Goal: Task Accomplishment & Management: Complete application form

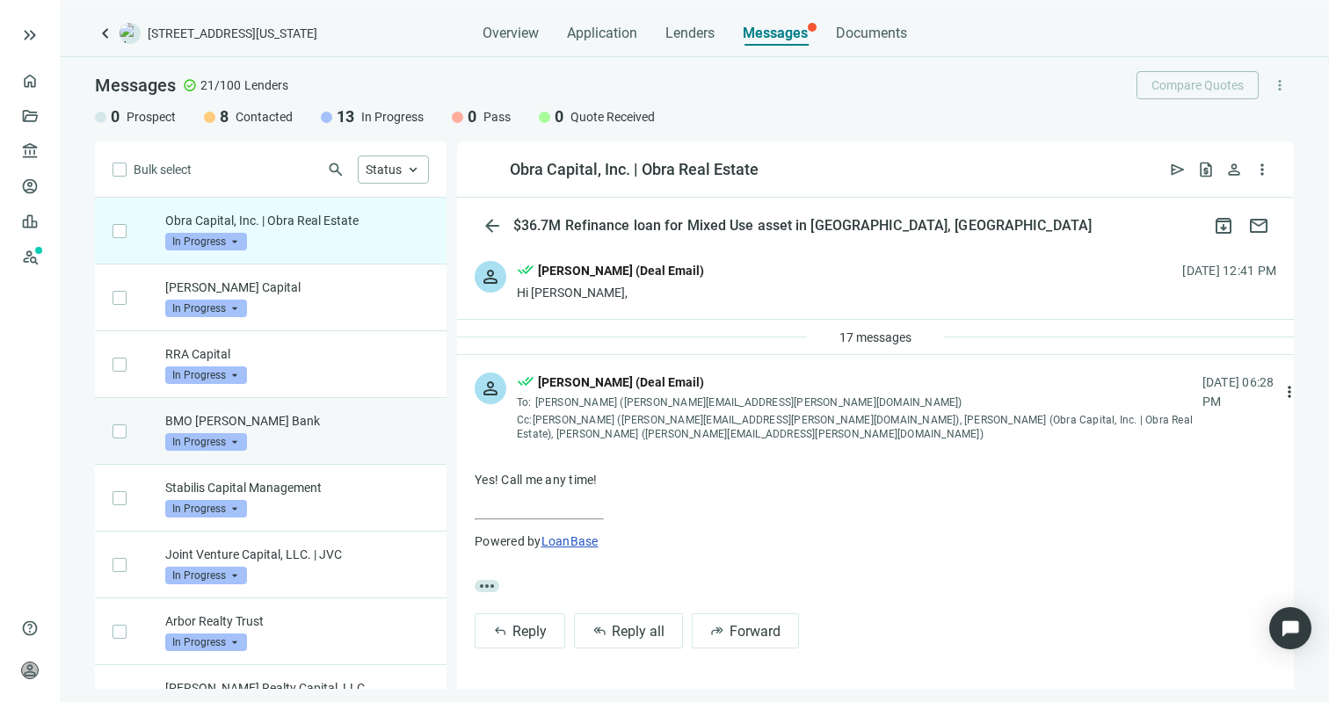
scroll to position [285, 0]
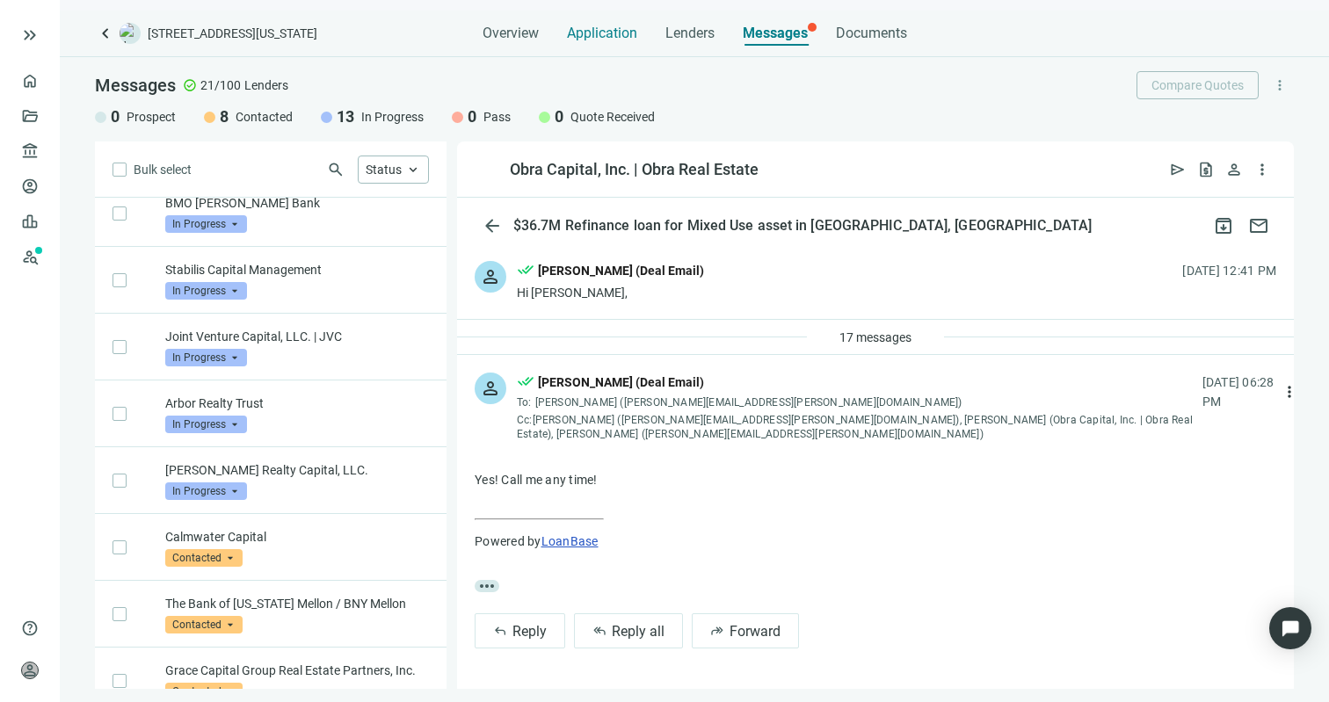
click at [615, 33] on span "Application" at bounding box center [602, 34] width 70 height 18
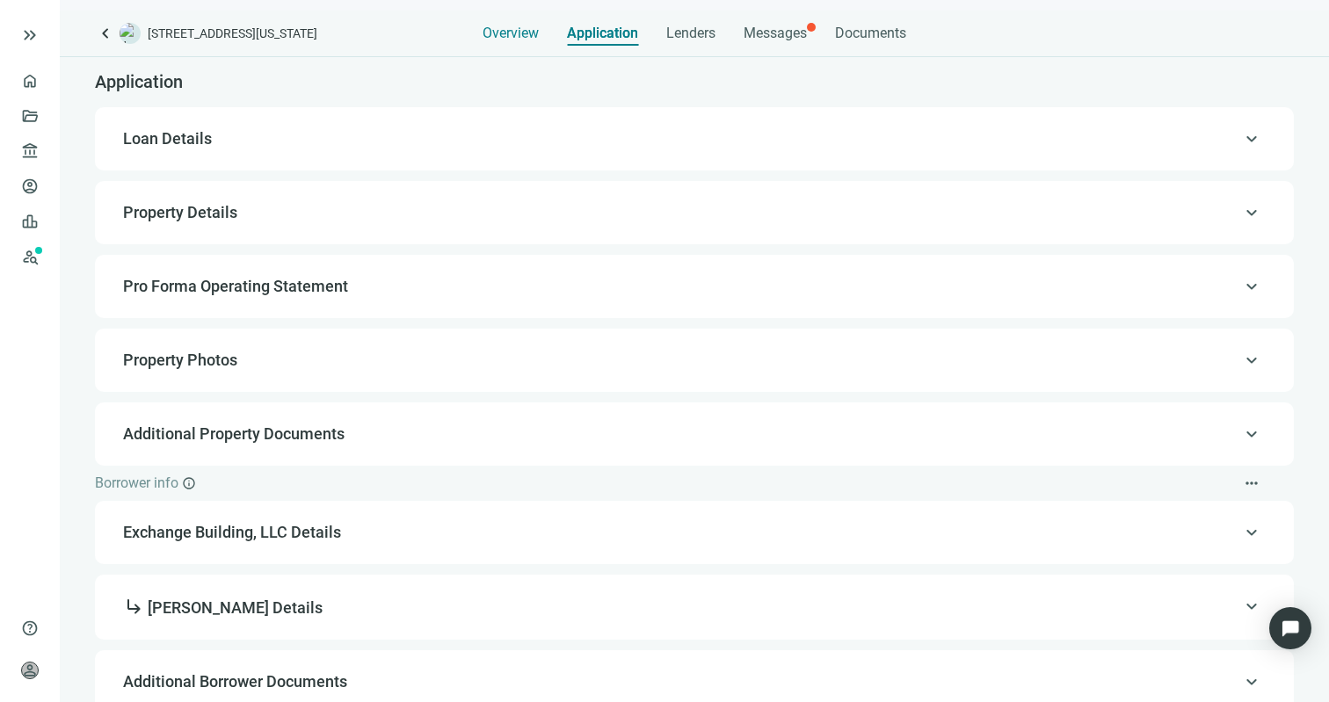
click at [511, 40] on span "Overview" at bounding box center [511, 34] width 56 height 18
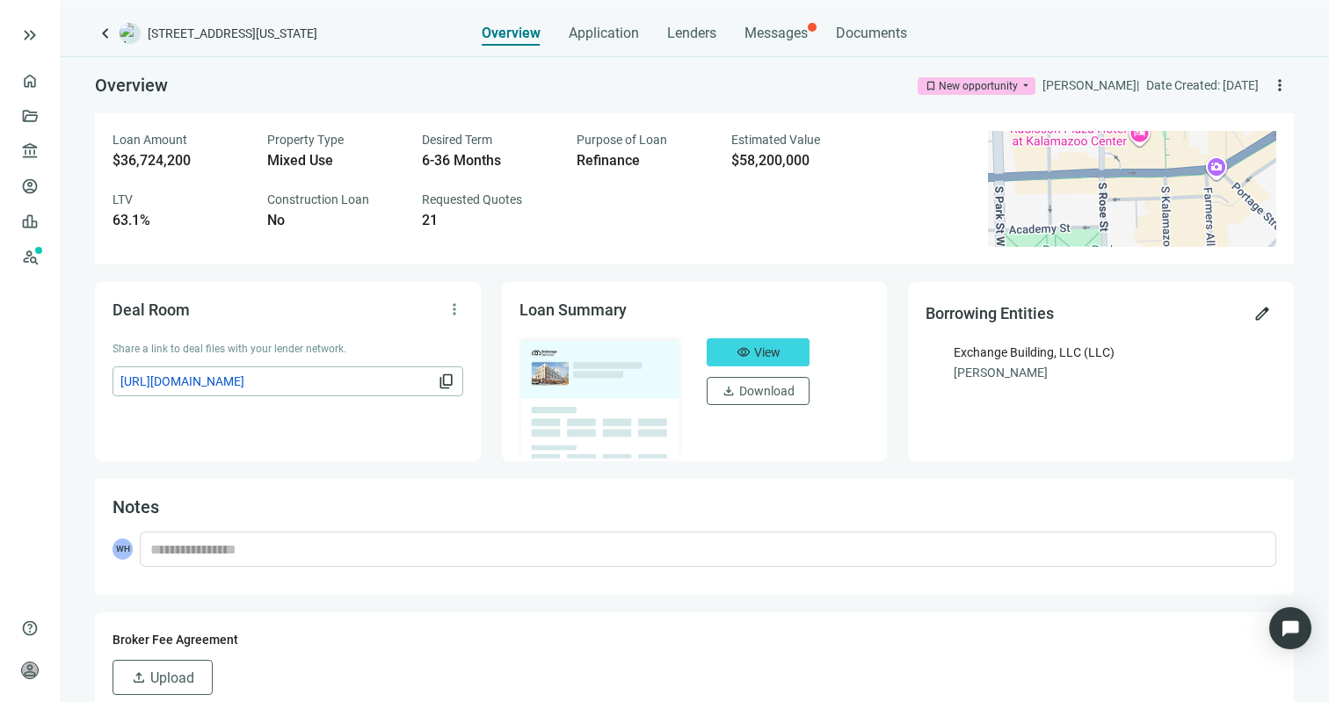
click at [101, 33] on span "keyboard_arrow_left" at bounding box center [105, 33] width 21 height 21
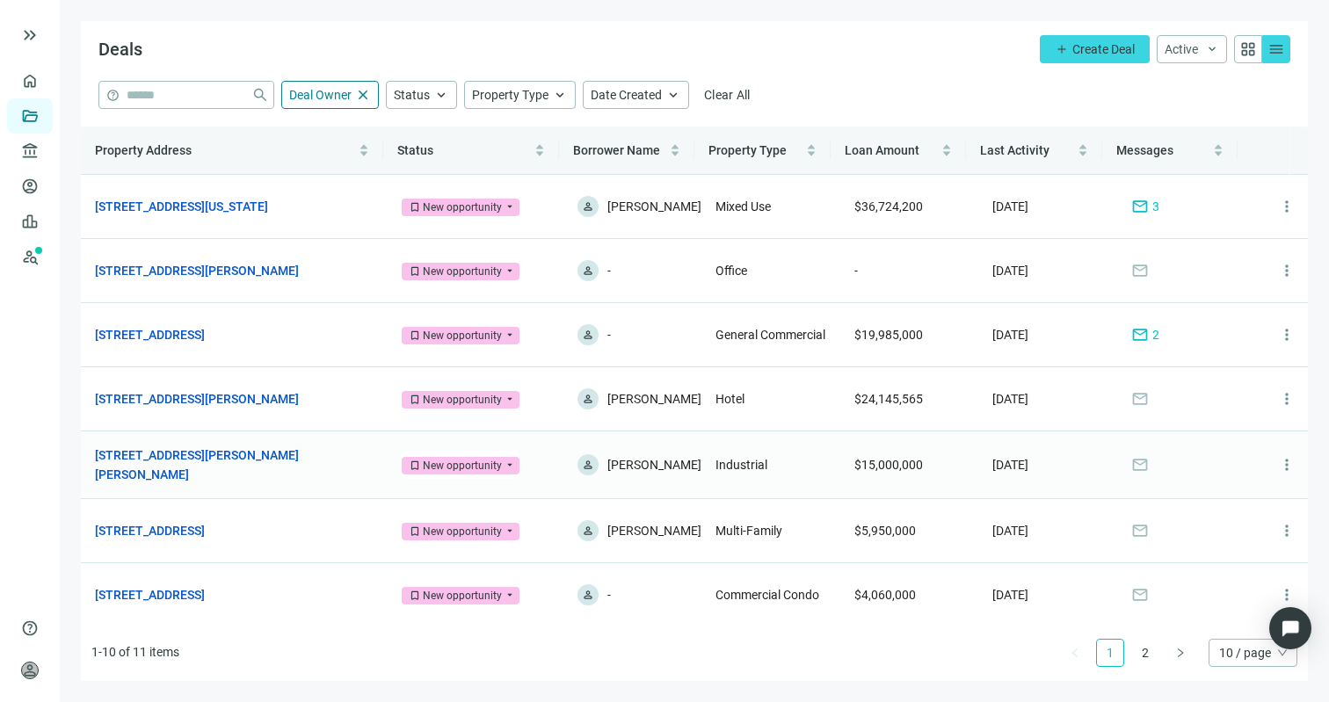
scroll to position [227, 0]
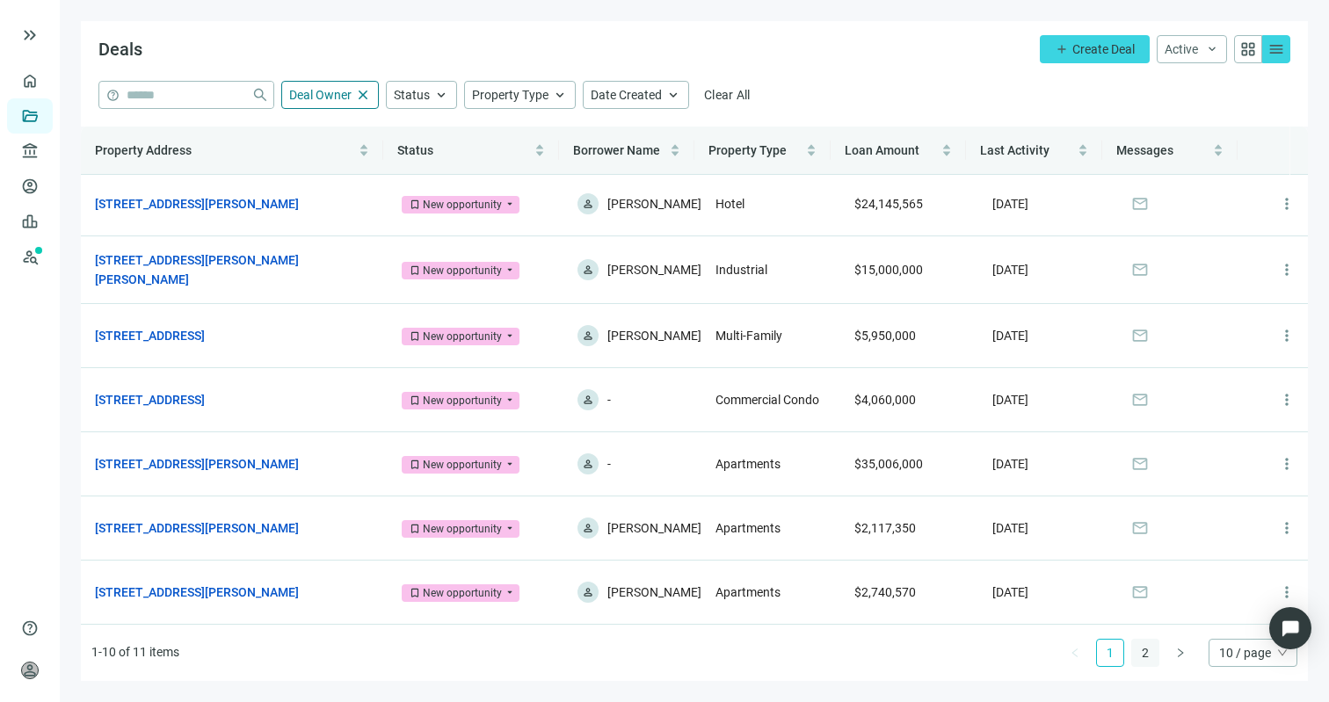
click at [1144, 664] on link "2" at bounding box center [1145, 653] width 26 height 26
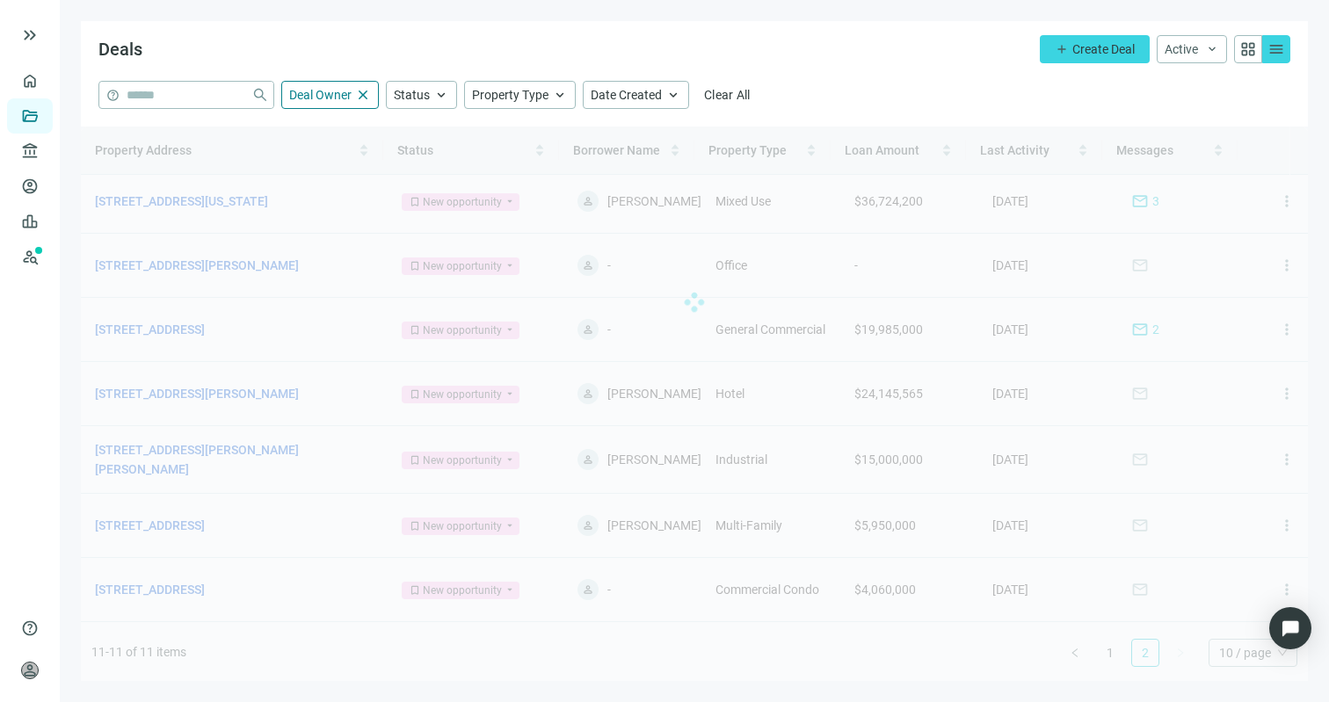
scroll to position [0, 0]
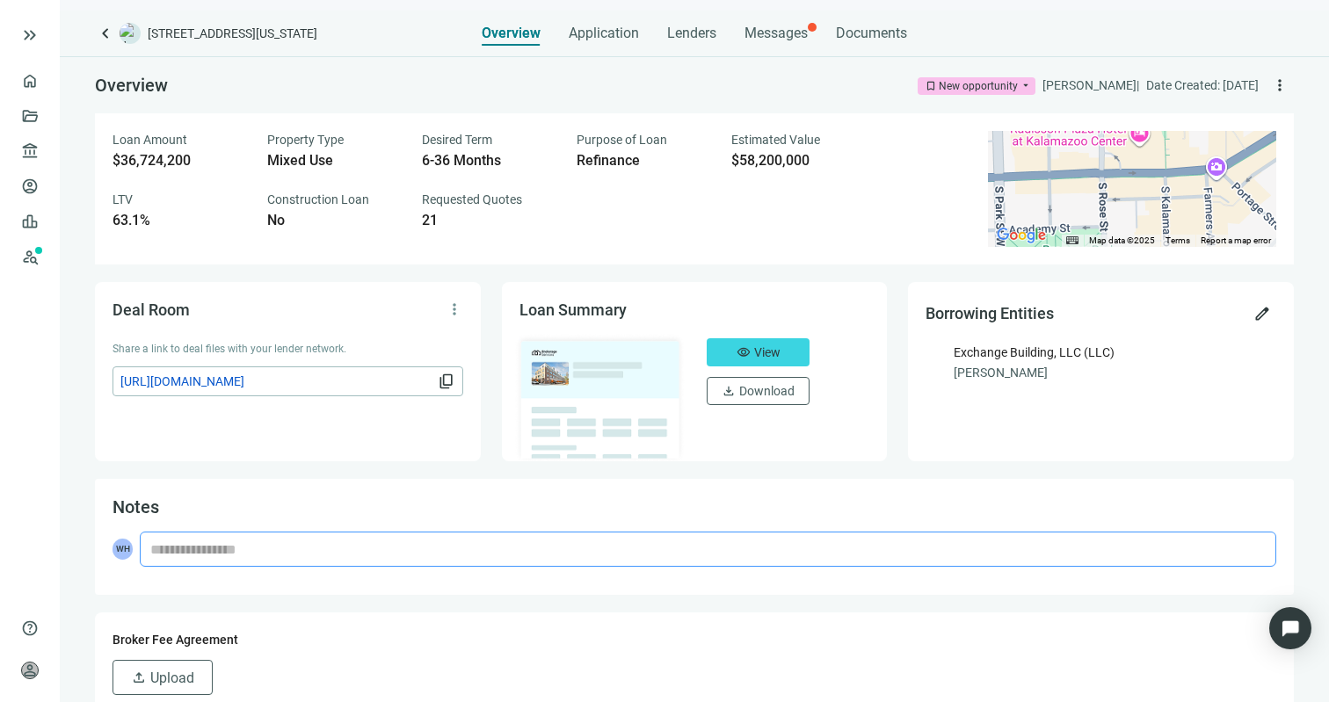
scroll to position [11, 0]
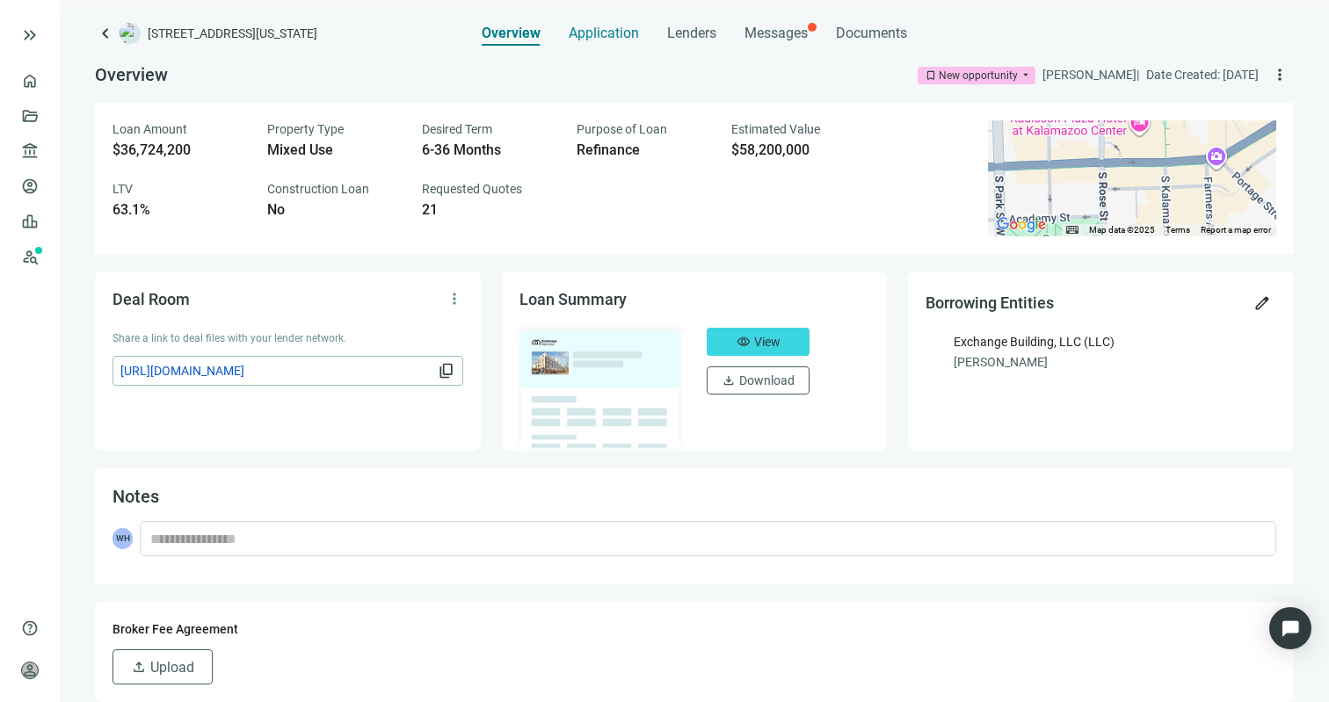
click at [582, 39] on span "Application" at bounding box center [604, 34] width 70 height 18
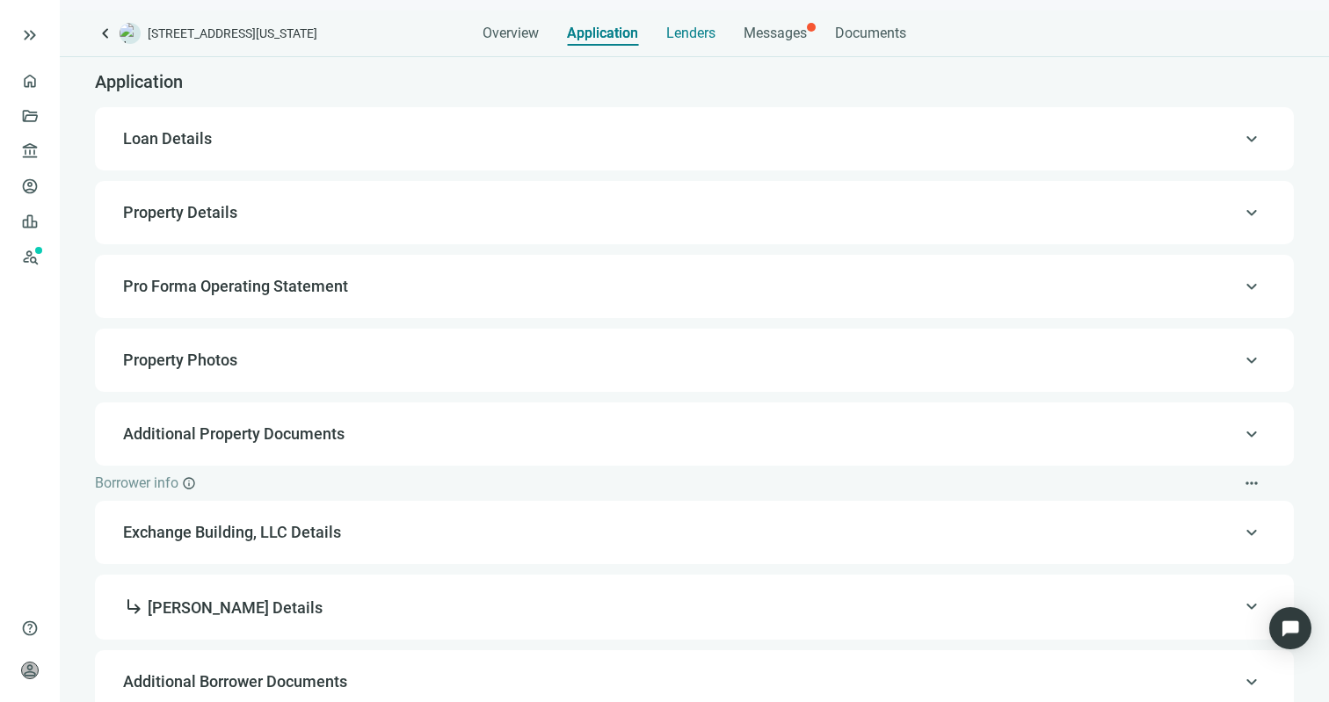
click at [681, 38] on span "Lenders" at bounding box center [690, 34] width 49 height 18
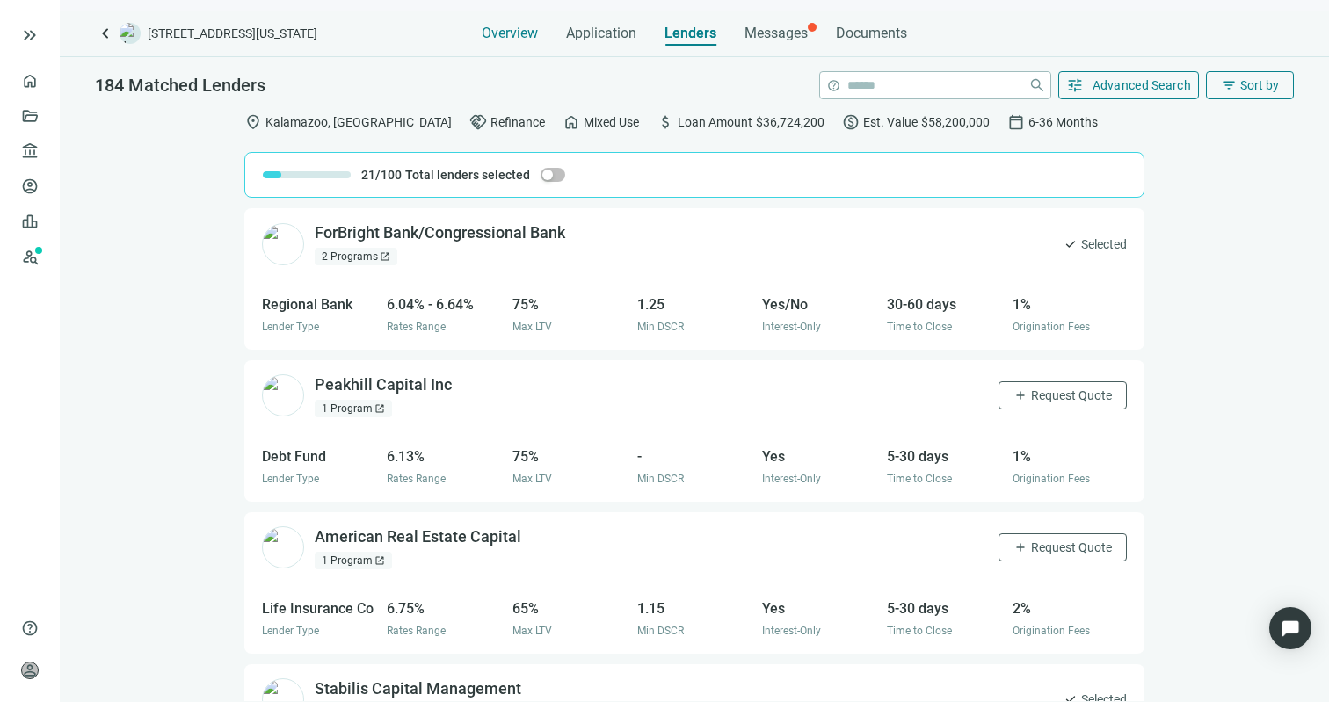
click at [529, 28] on span "Overview" at bounding box center [510, 34] width 56 height 18
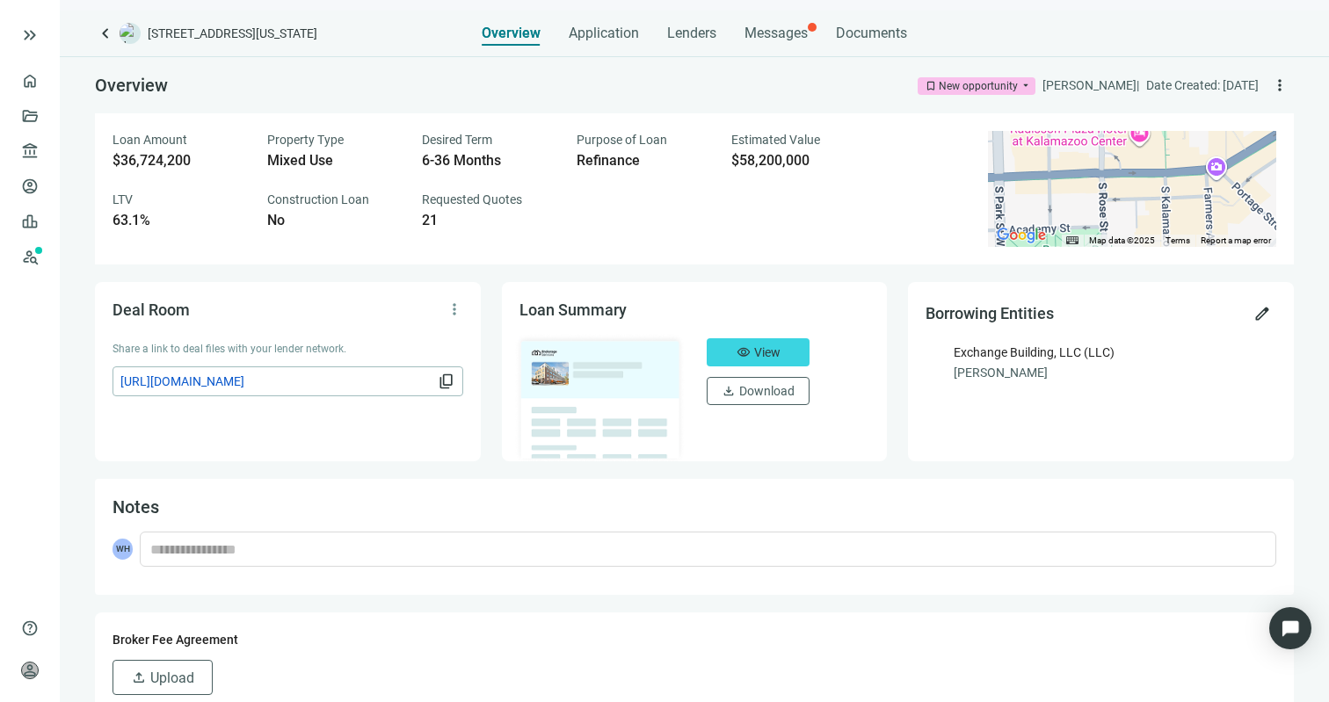
click at [835, 39] on div "Overview Application Lenders Messages Documents" at bounding box center [694, 28] width 425 height 35
click at [868, 27] on span "Documents" at bounding box center [871, 34] width 71 height 18
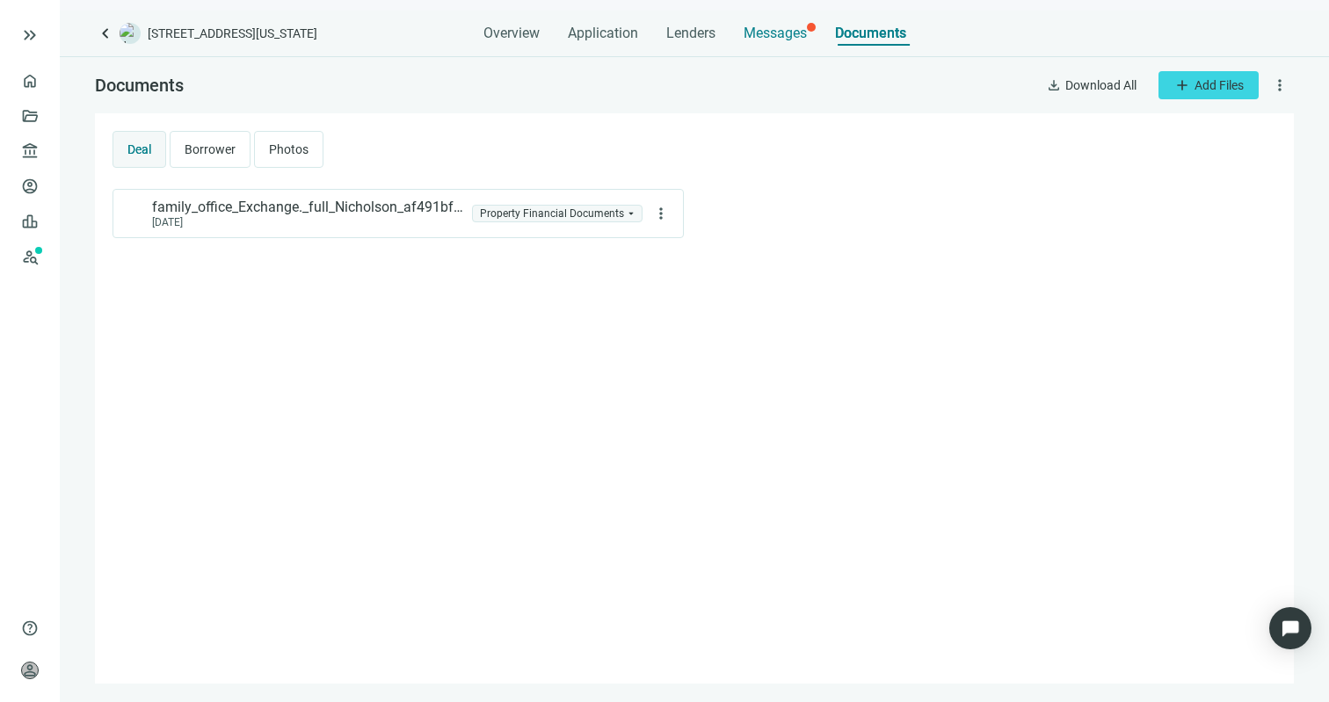
click at [767, 25] on span "Messages" at bounding box center [775, 33] width 63 height 17
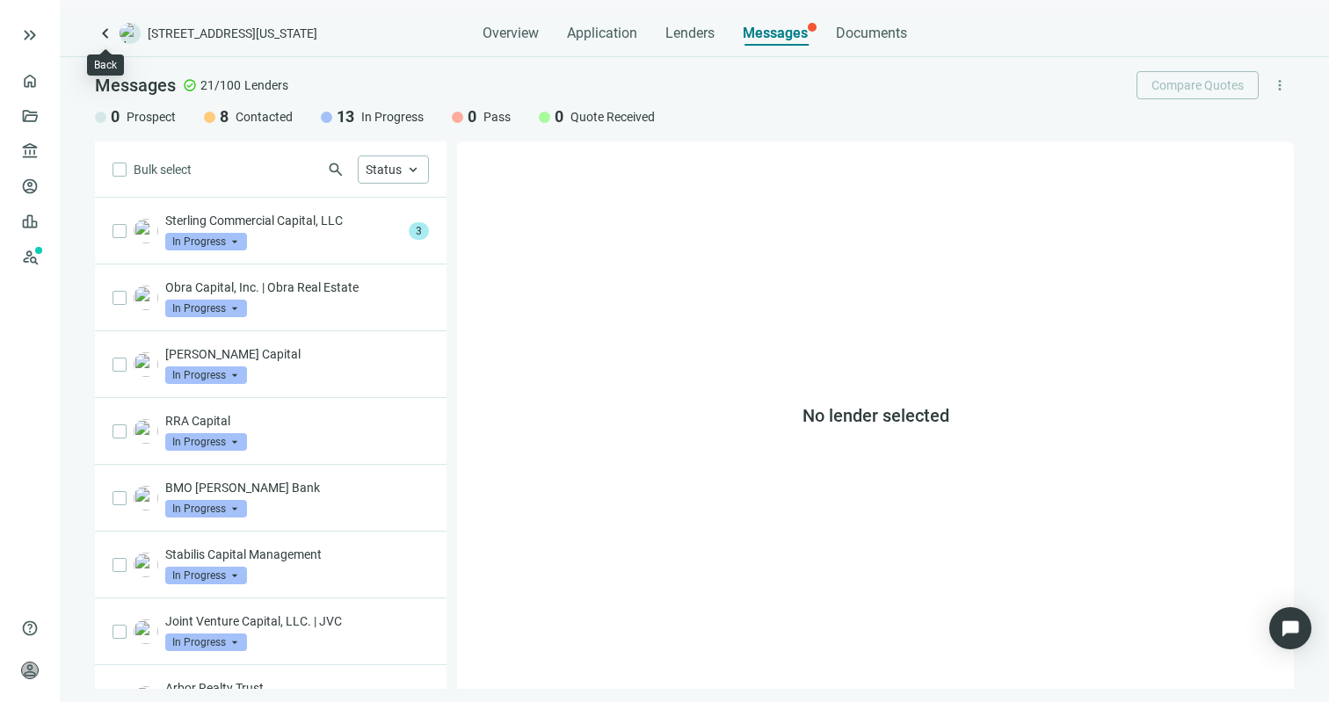
click at [100, 36] on span "keyboard_arrow_left" at bounding box center [105, 33] width 21 height 21
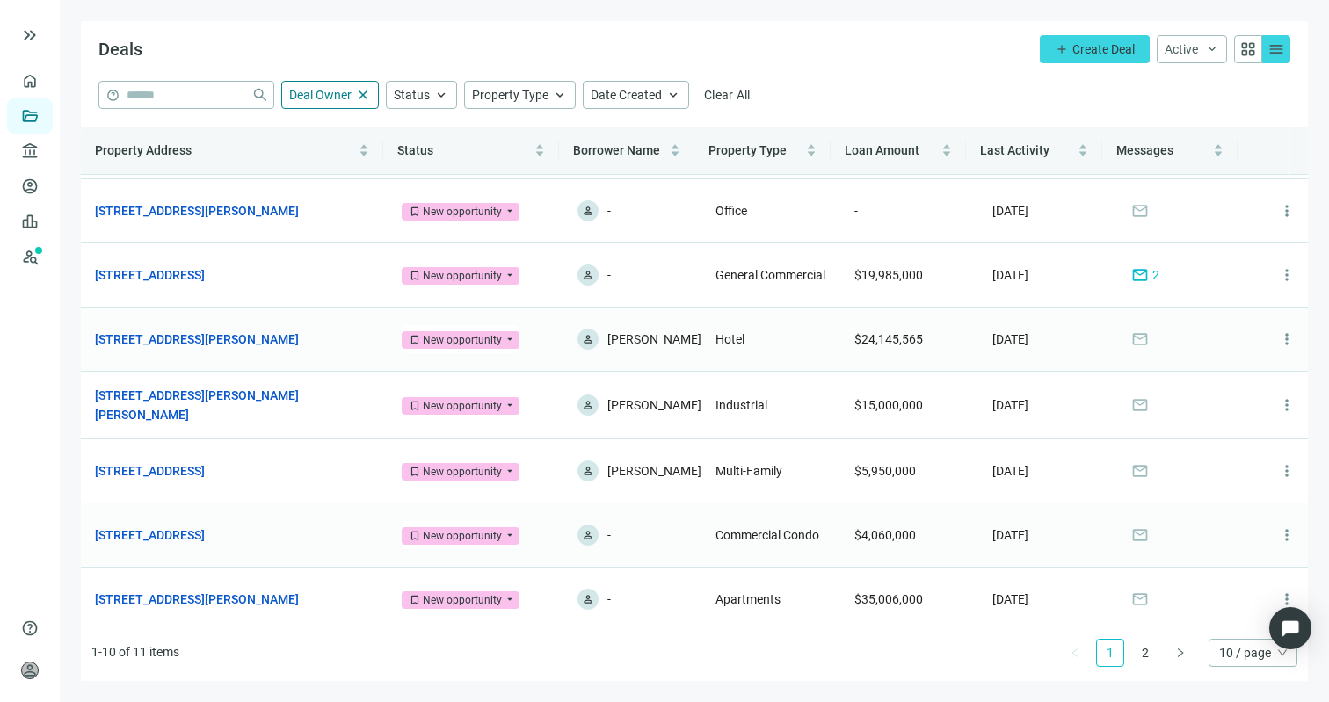
scroll to position [77, 0]
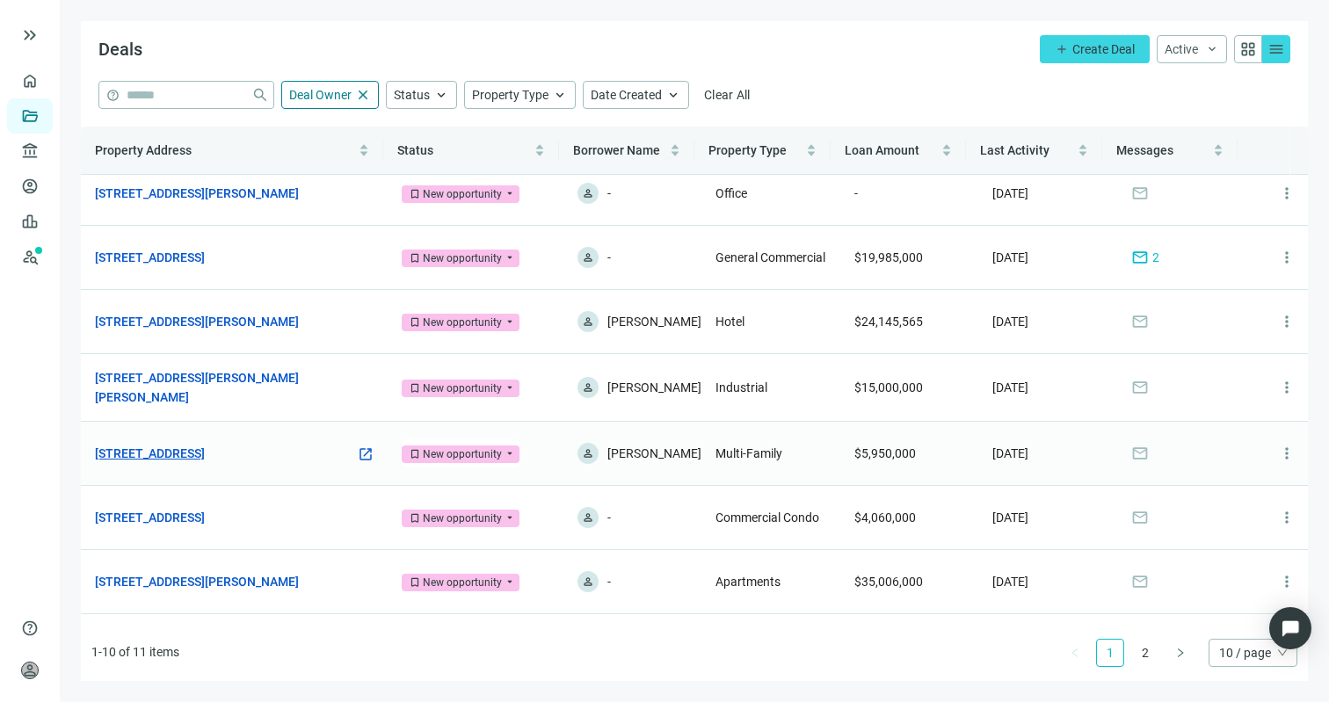
click at [173, 463] on link "[STREET_ADDRESS]" at bounding box center [150, 453] width 110 height 19
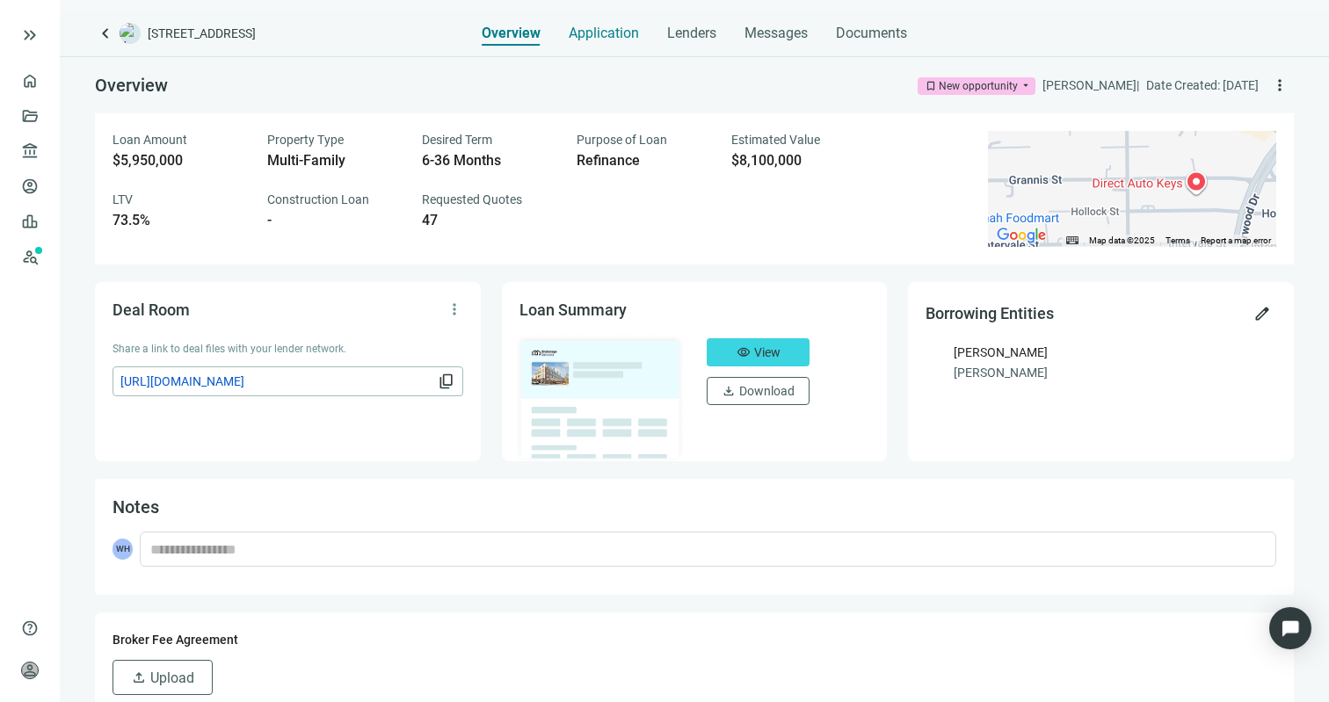
click at [617, 18] on div "Application" at bounding box center [604, 28] width 70 height 35
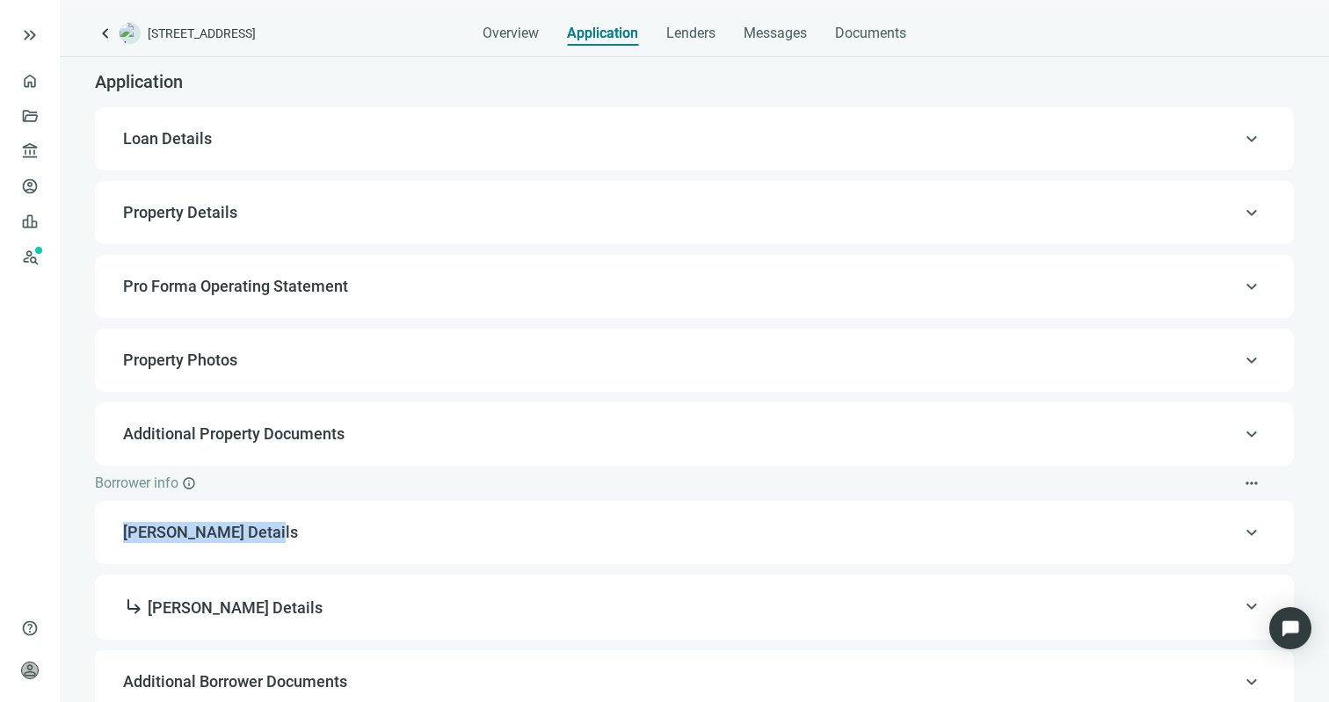
click at [525, 522] on span "[PERSON_NAME] Details" at bounding box center [692, 532] width 1139 height 21
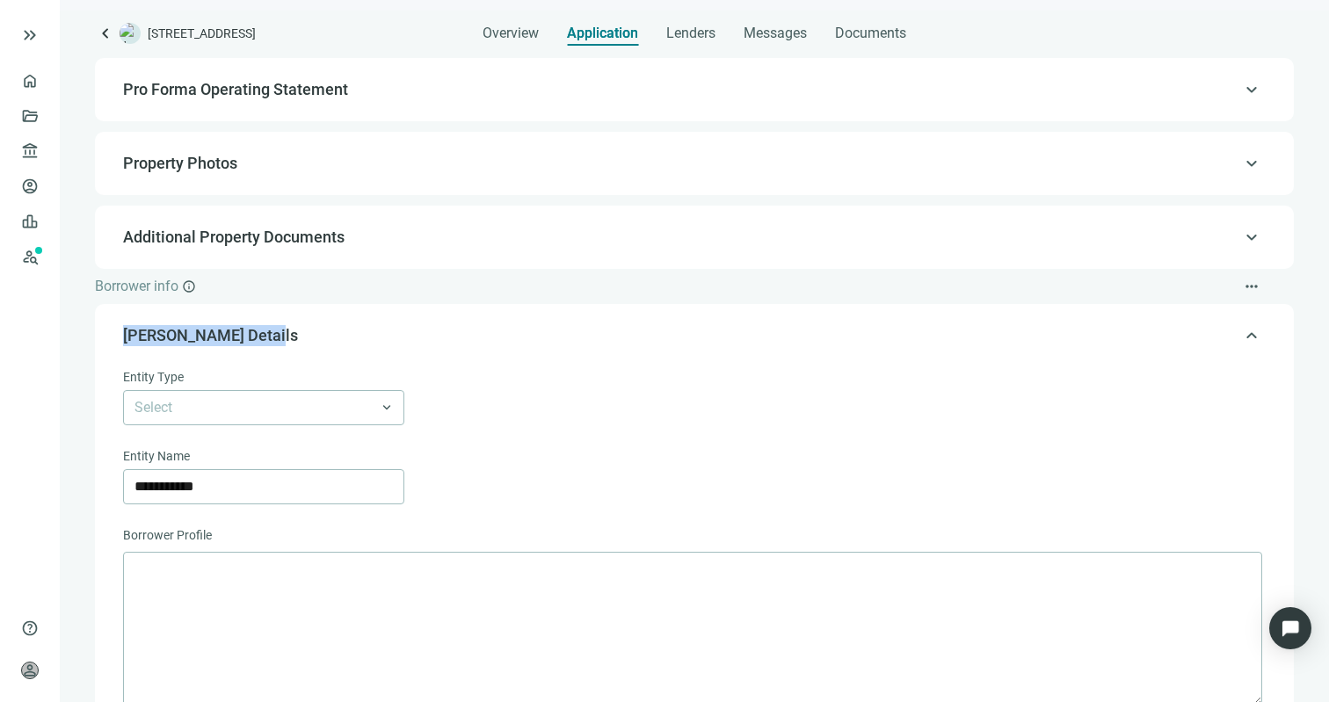
scroll to position [112, 0]
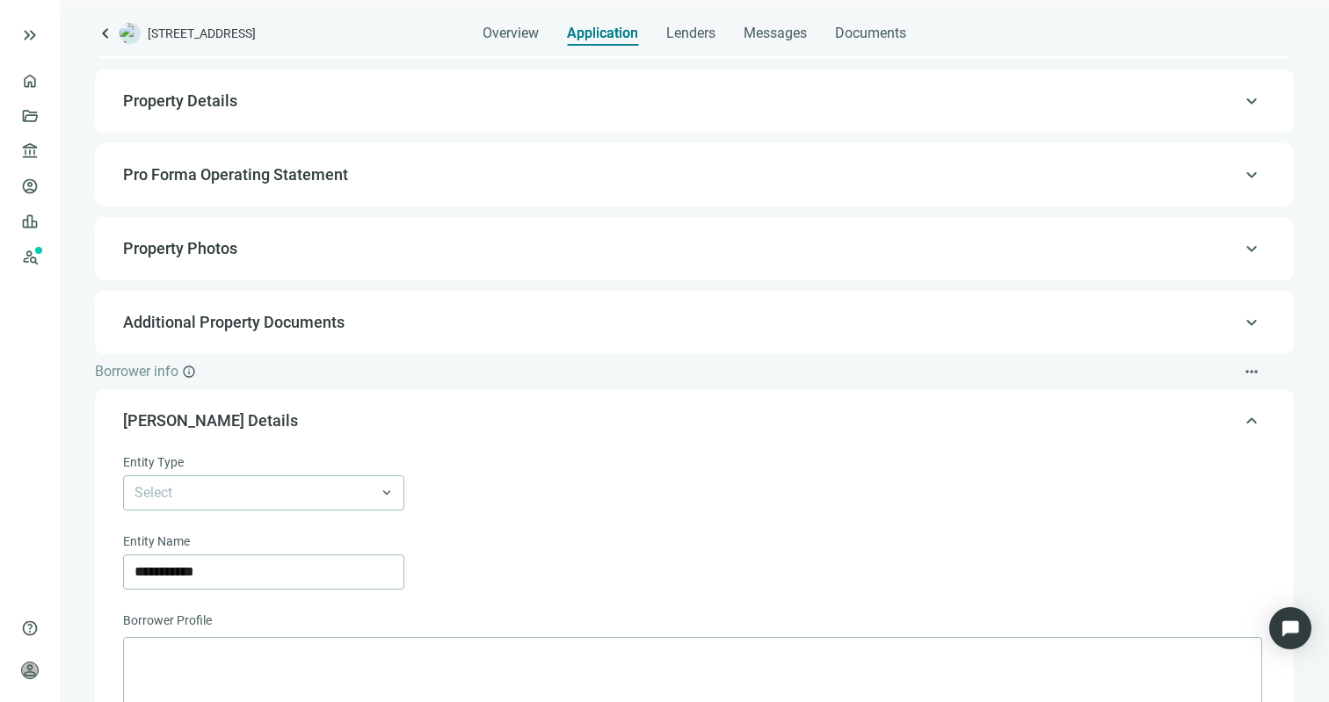
click at [562, 233] on div "keyboard_arrow_up Property Photos" at bounding box center [695, 249] width 1164 height 42
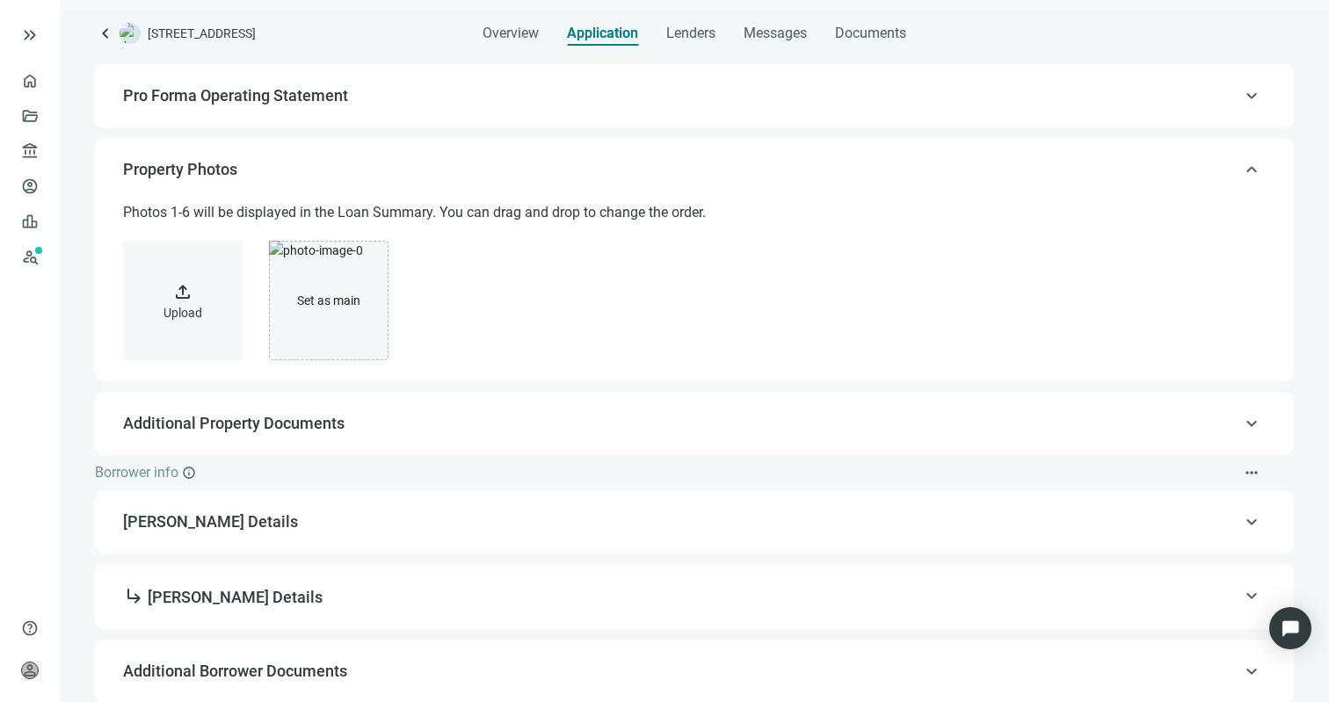
click at [566, 164] on span "Property Photos" at bounding box center [692, 169] width 1139 height 21
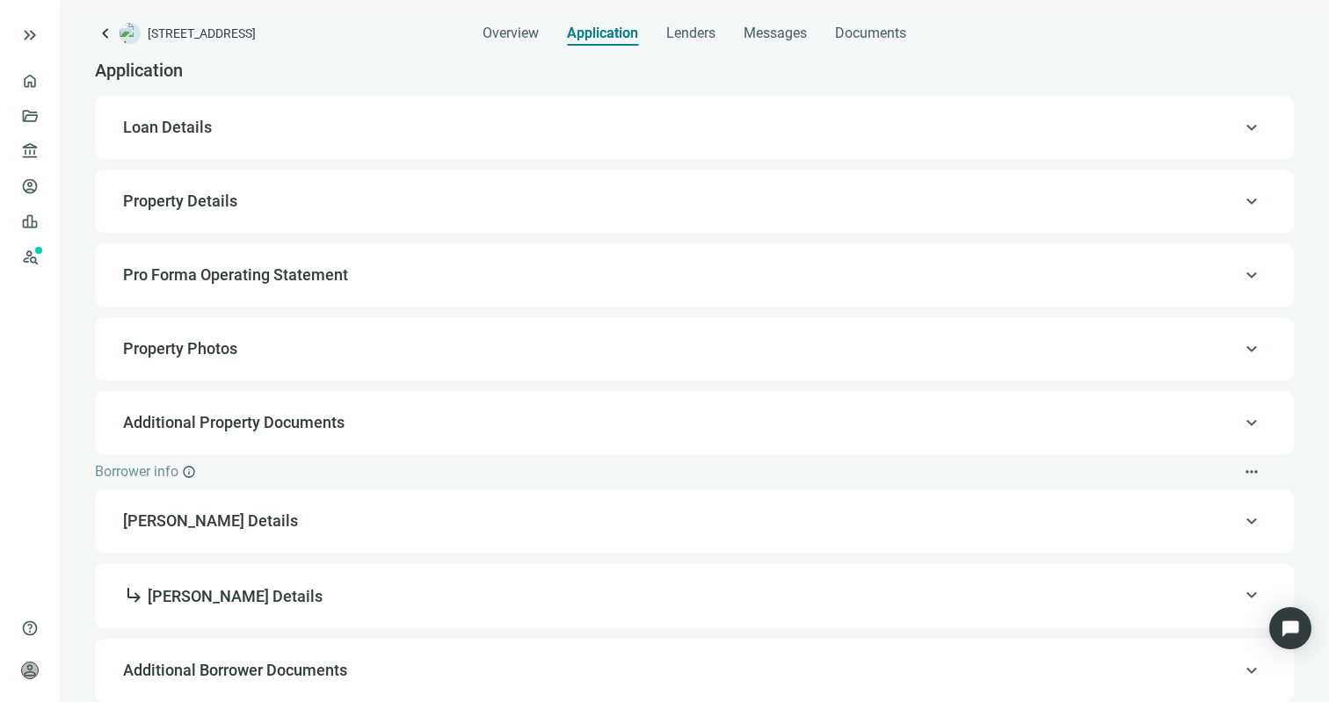
scroll to position [11, 0]
click at [534, 269] on span "Pro Forma Operating Statement" at bounding box center [692, 275] width 1139 height 21
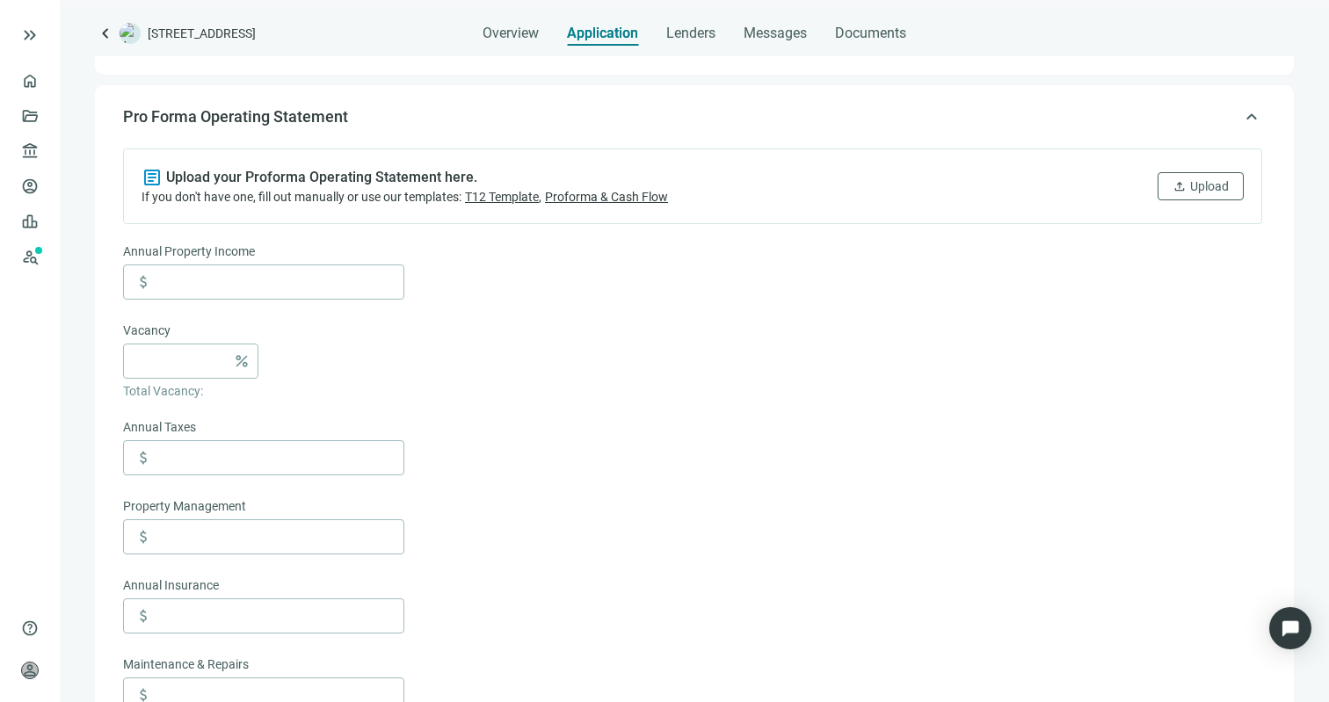
click at [528, 125] on div "keyboard_arrow_up Loan Details keyboard_arrow_up Property Details keyboard_arro…" at bounding box center [694, 652] width 1199 height 1429
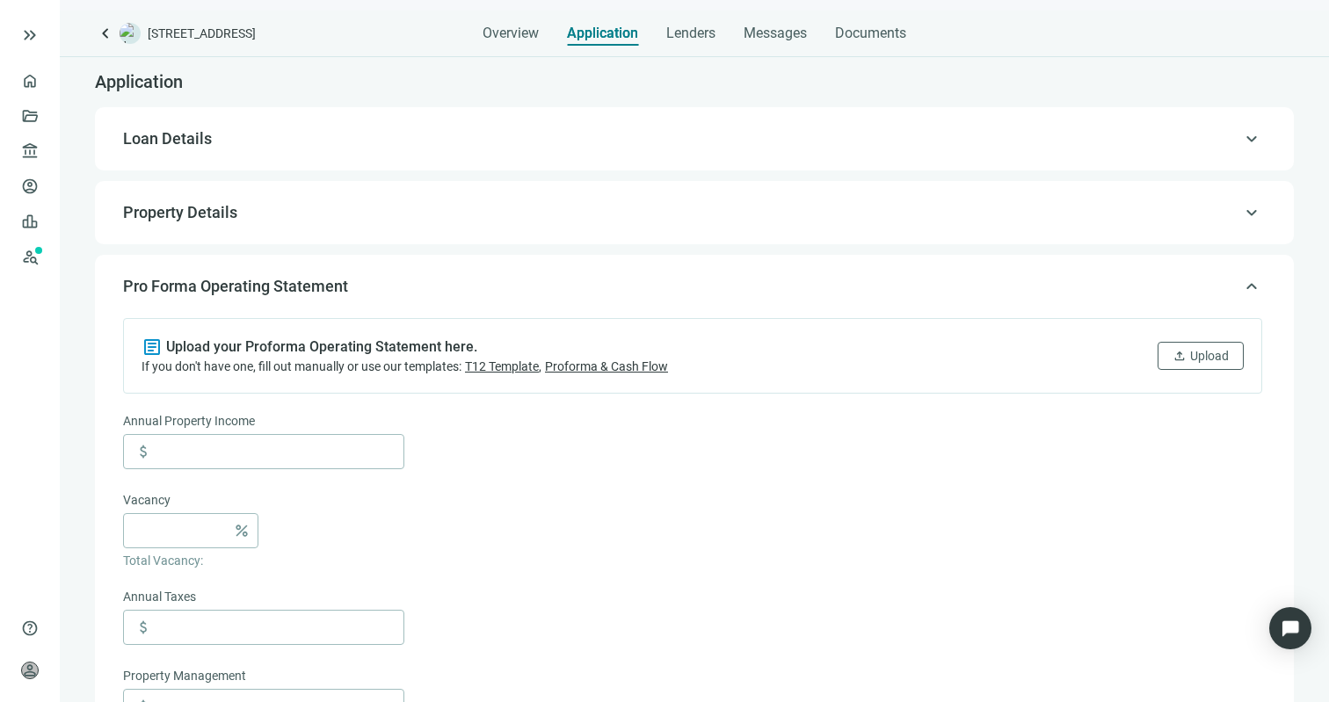
click at [517, 156] on div "keyboard_arrow_up Loan Details" at bounding box center [695, 139] width 1164 height 42
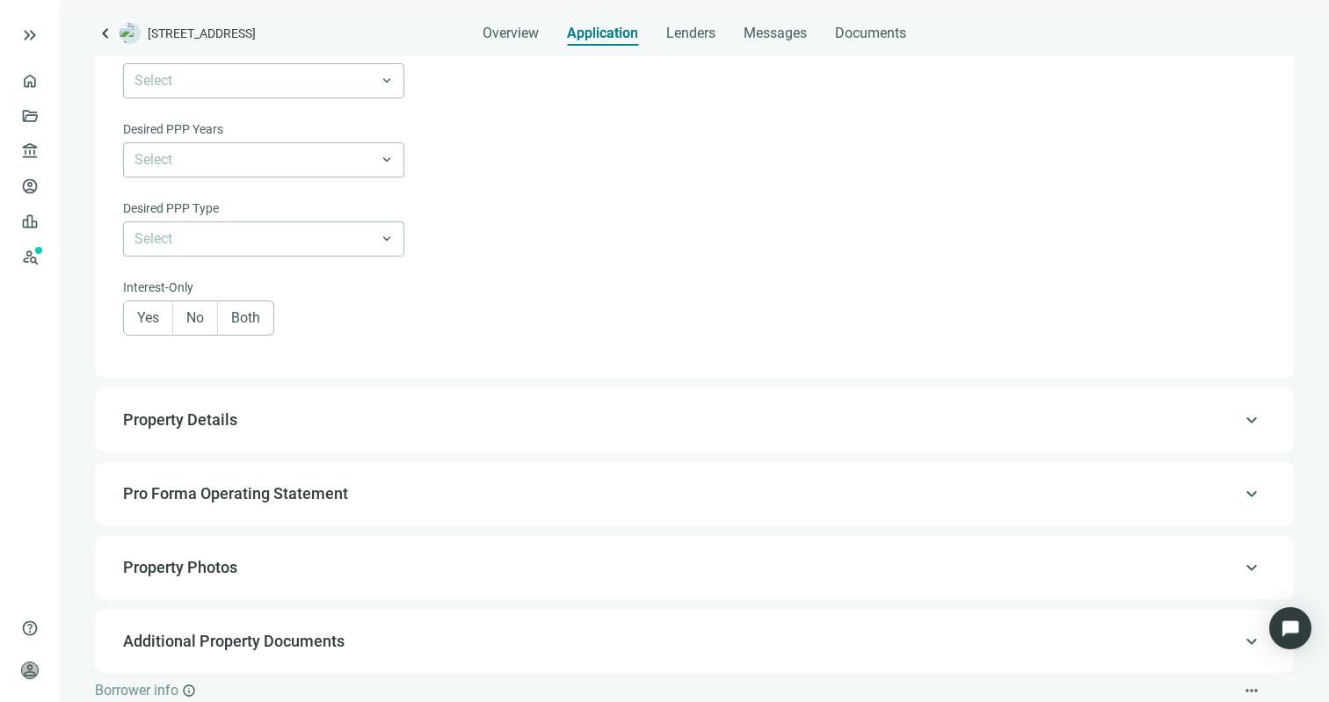
scroll to position [1296, 0]
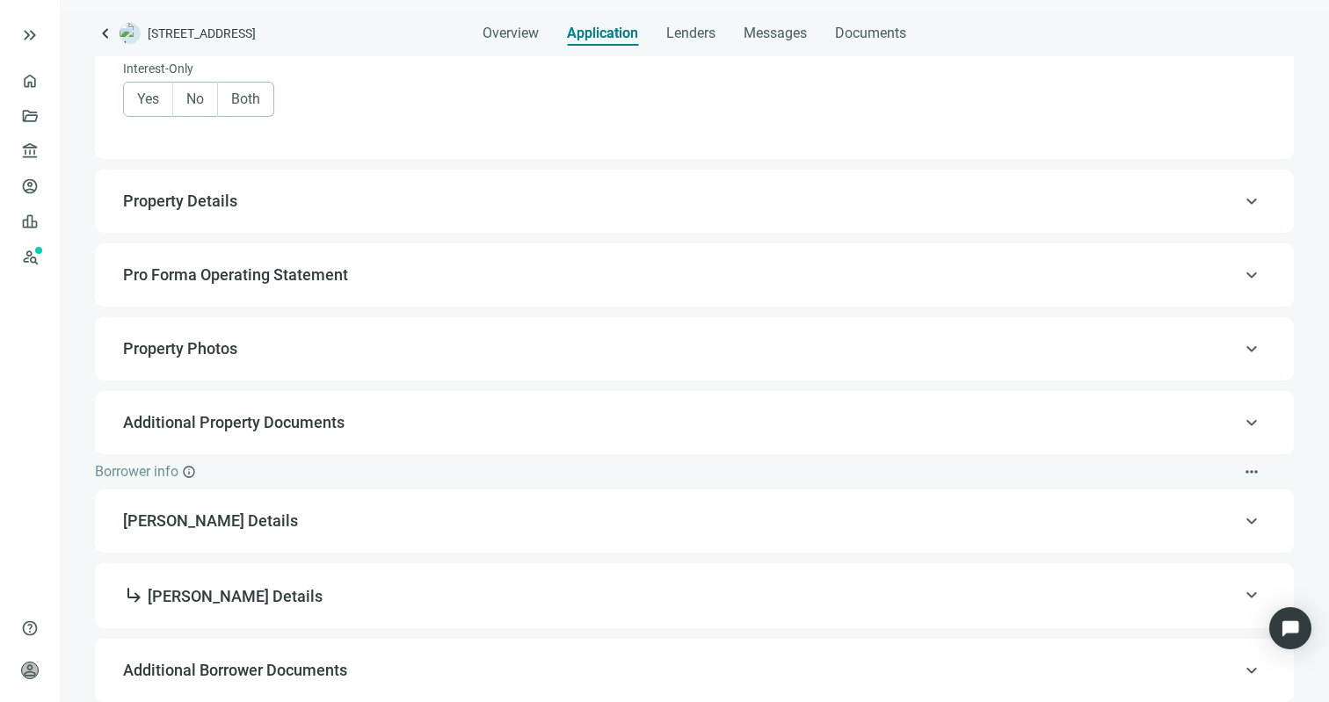
click at [534, 208] on span "Property Details" at bounding box center [692, 201] width 1139 height 21
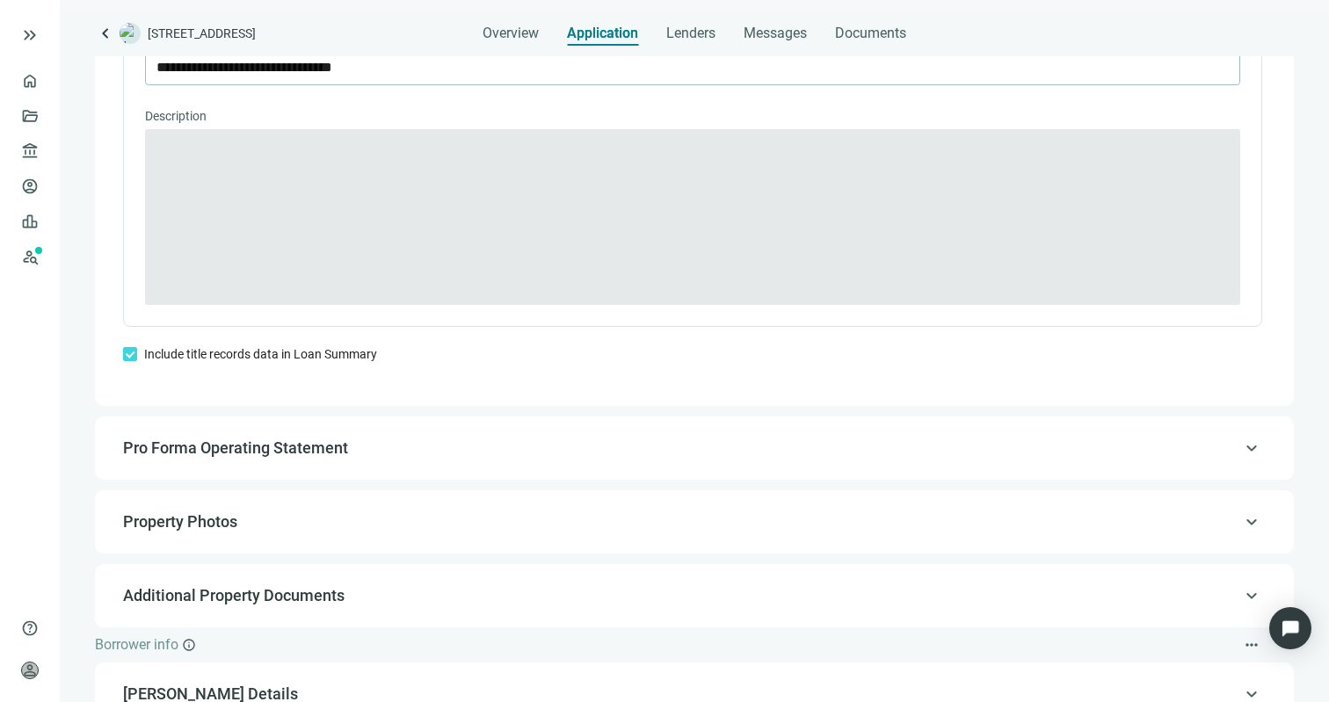
type textarea "**********"
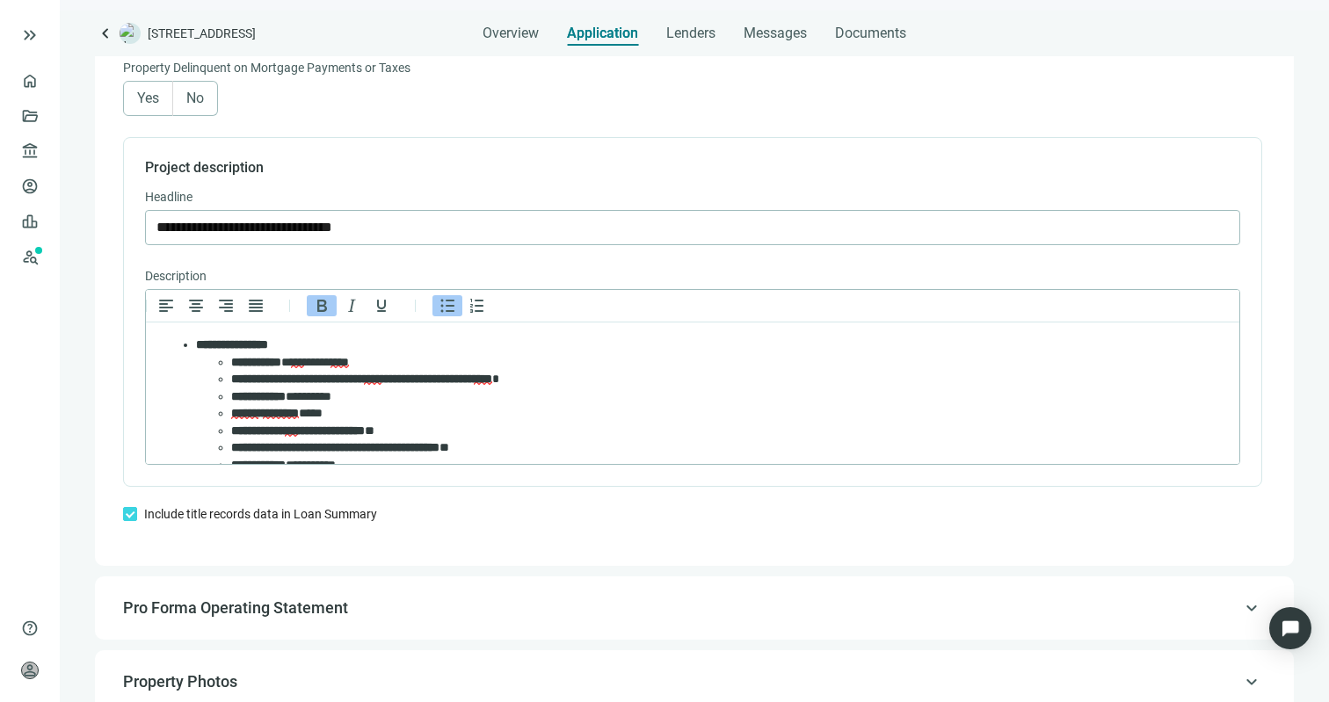
scroll to position [1212, 0]
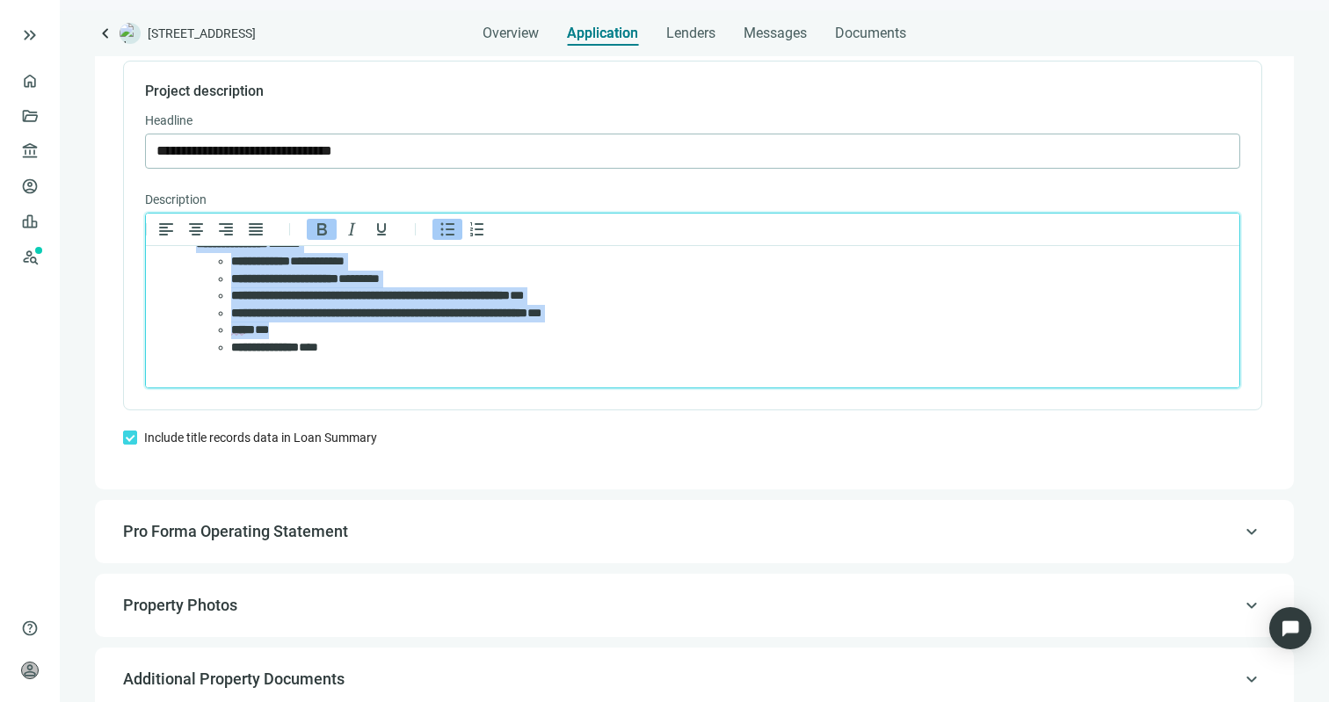
drag, startPoint x: 165, startPoint y: 262, endPoint x: 358, endPoint y: 327, distance: 203.2
click at [358, 327] on ul "**********" at bounding box center [693, 176] width 1064 height 361
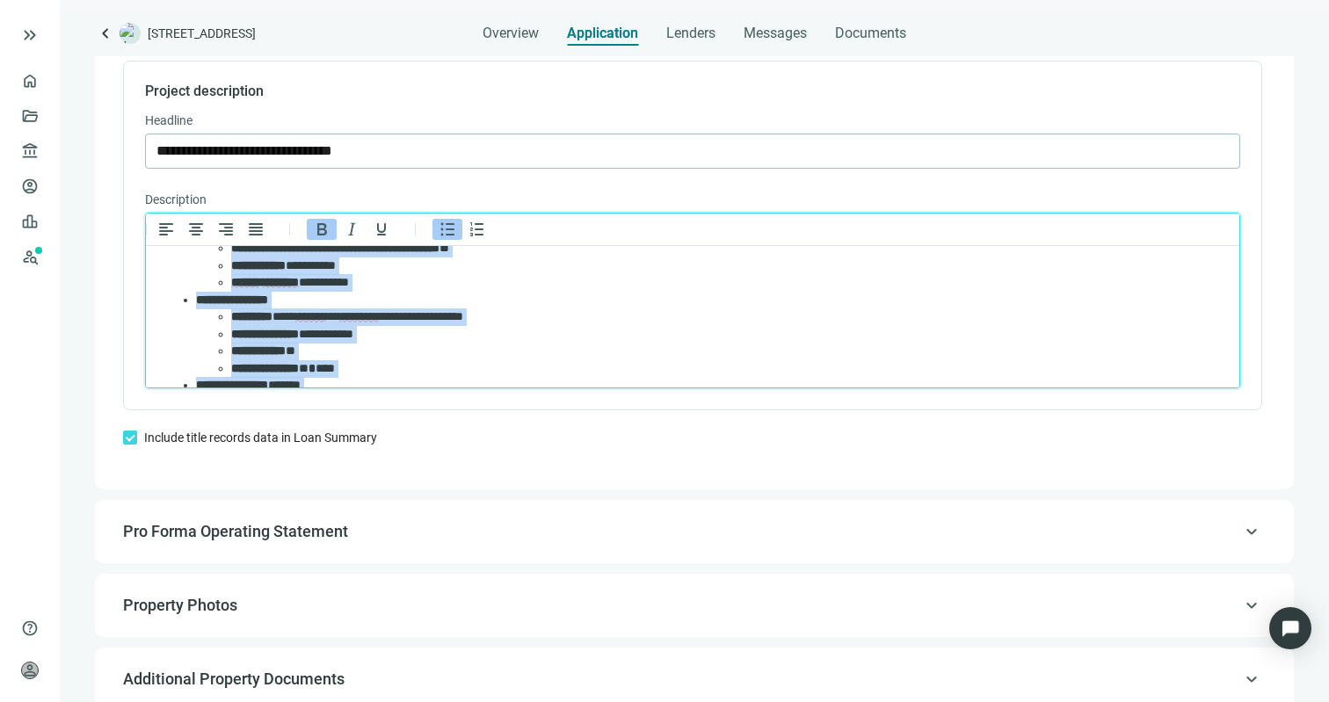
scroll to position [119, 0]
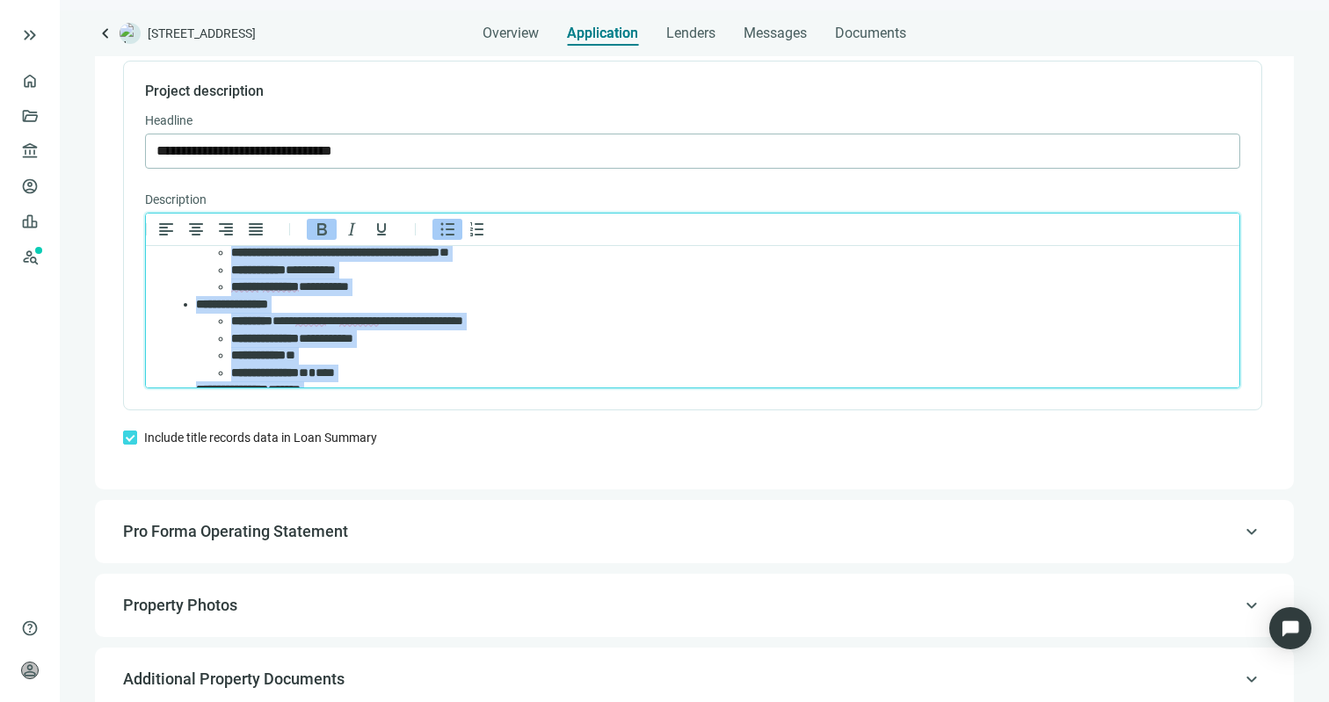
copy body "**********"
click at [420, 337] on li "**********" at bounding box center [719, 340] width 976 height 18
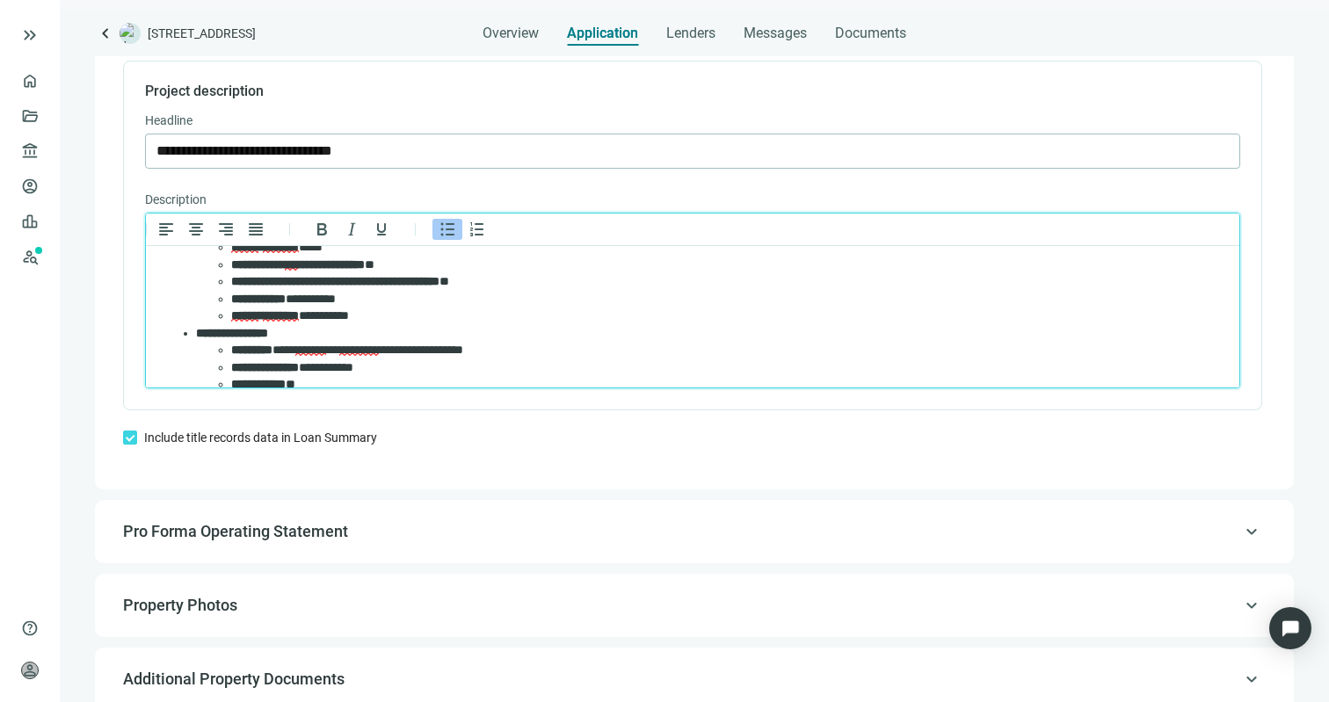
scroll to position [85, 0]
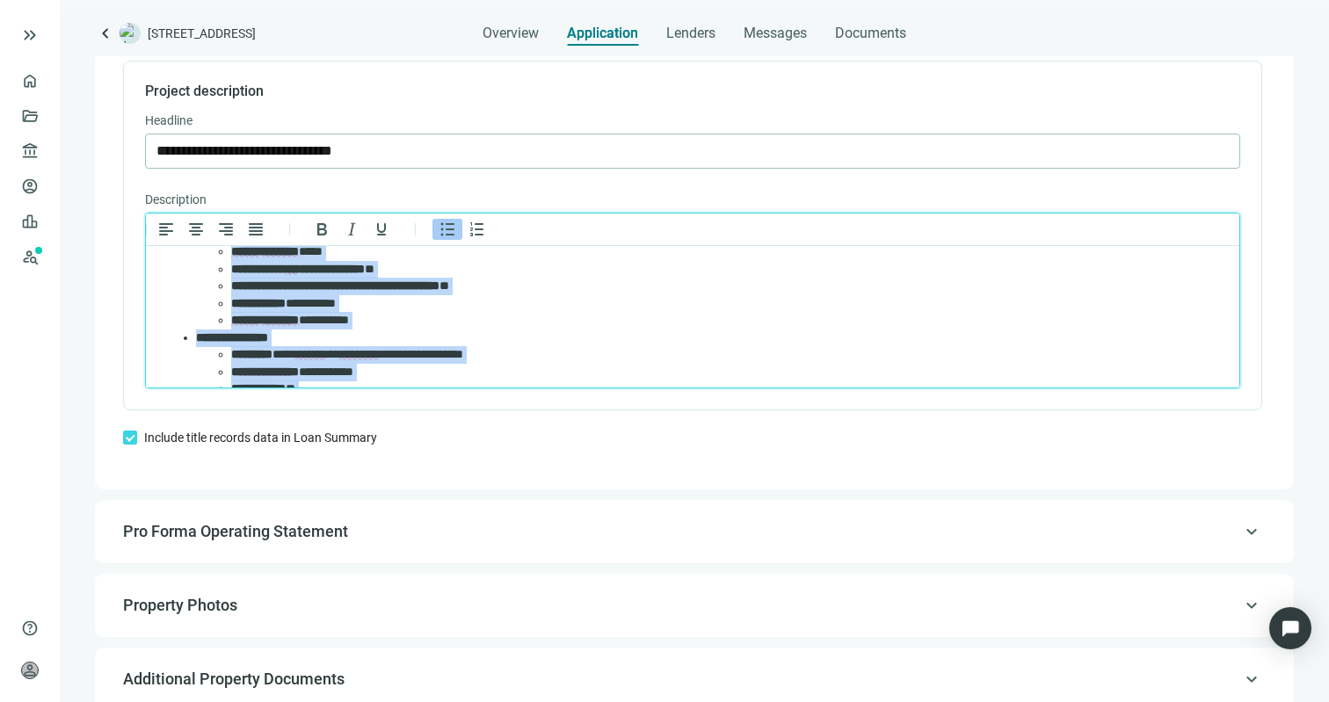
copy body "**********"
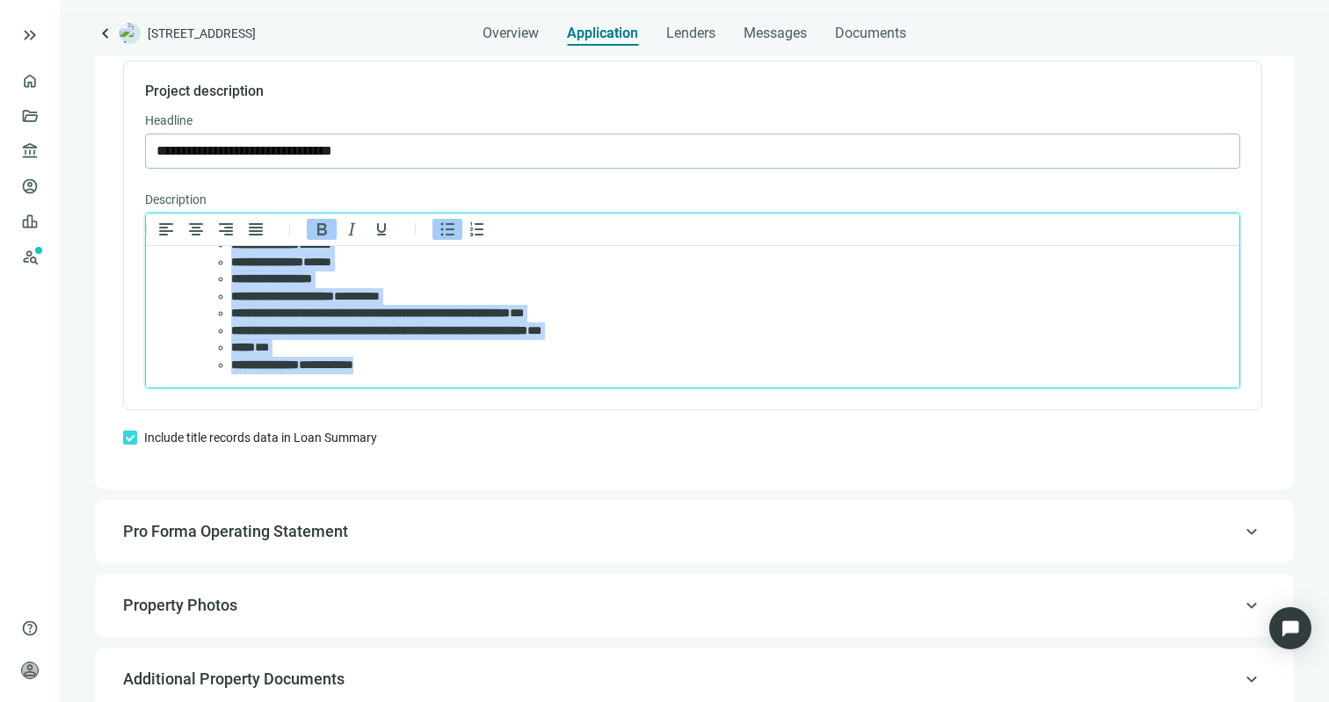
scroll to position [673, 0]
